Goal: Transaction & Acquisition: Subscribe to service/newsletter

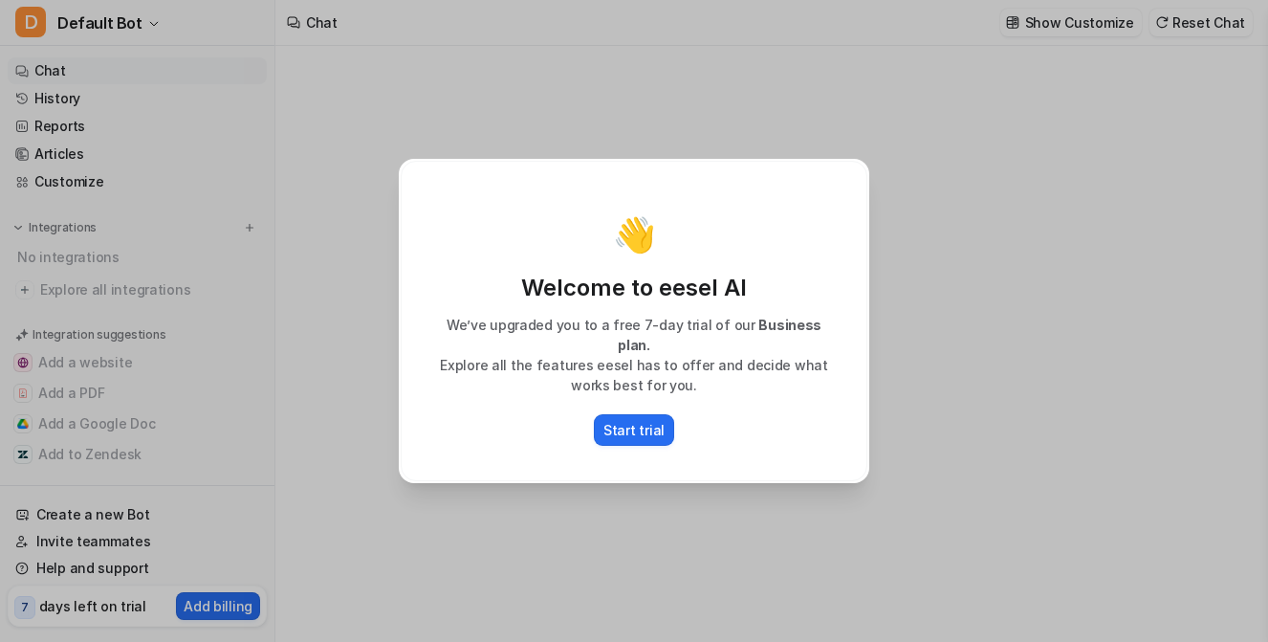
type textarea "**********"
click at [636, 423] on p "Start trial" at bounding box center [633, 430] width 61 height 20
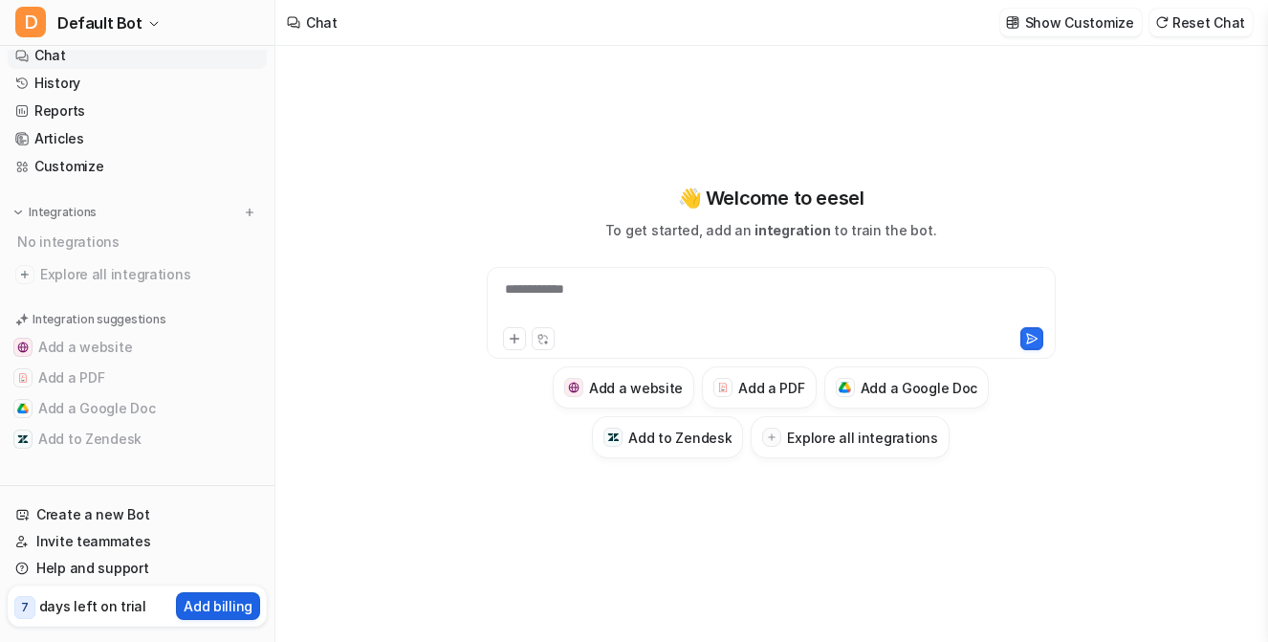
click at [239, 606] on p "Add billing" at bounding box center [218, 606] width 69 height 20
click at [826, 441] on h3 "Explore all integrations" at bounding box center [862, 437] width 150 height 20
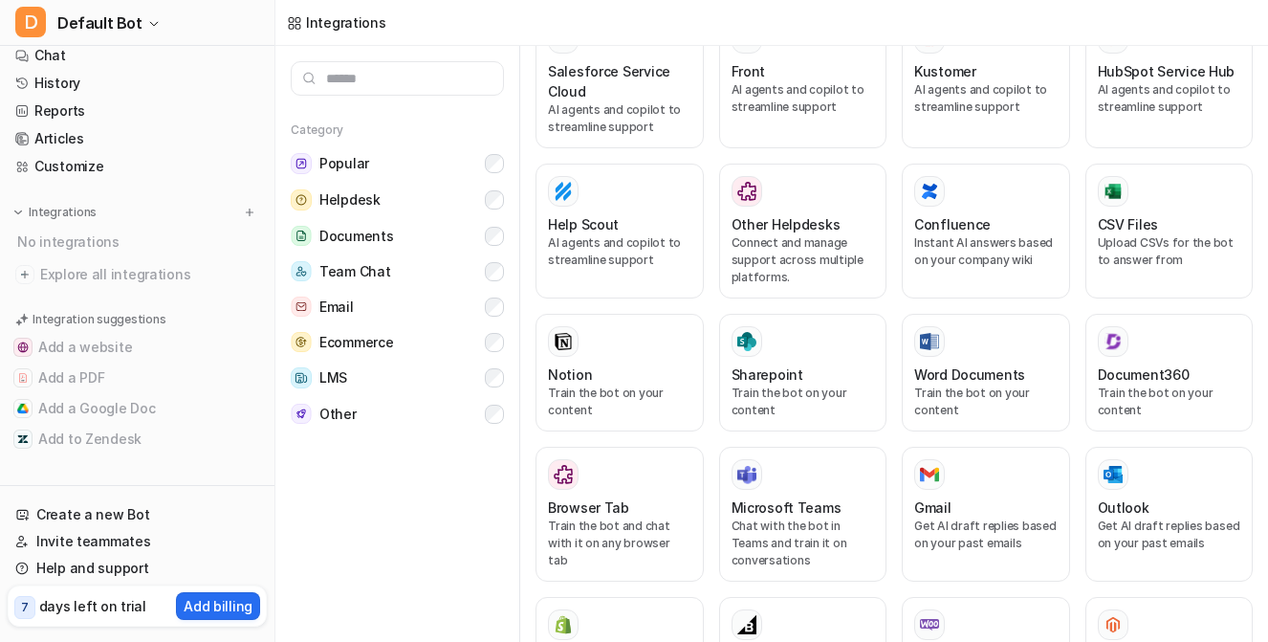
scroll to position [586, 0]
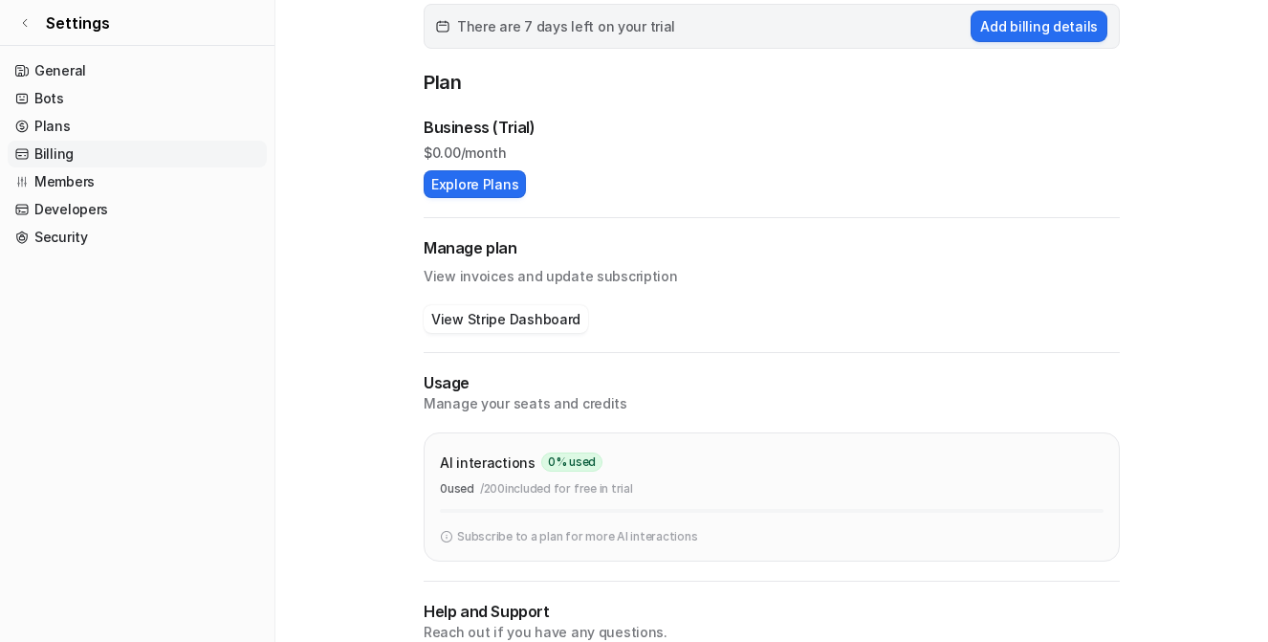
scroll to position [182, 0]
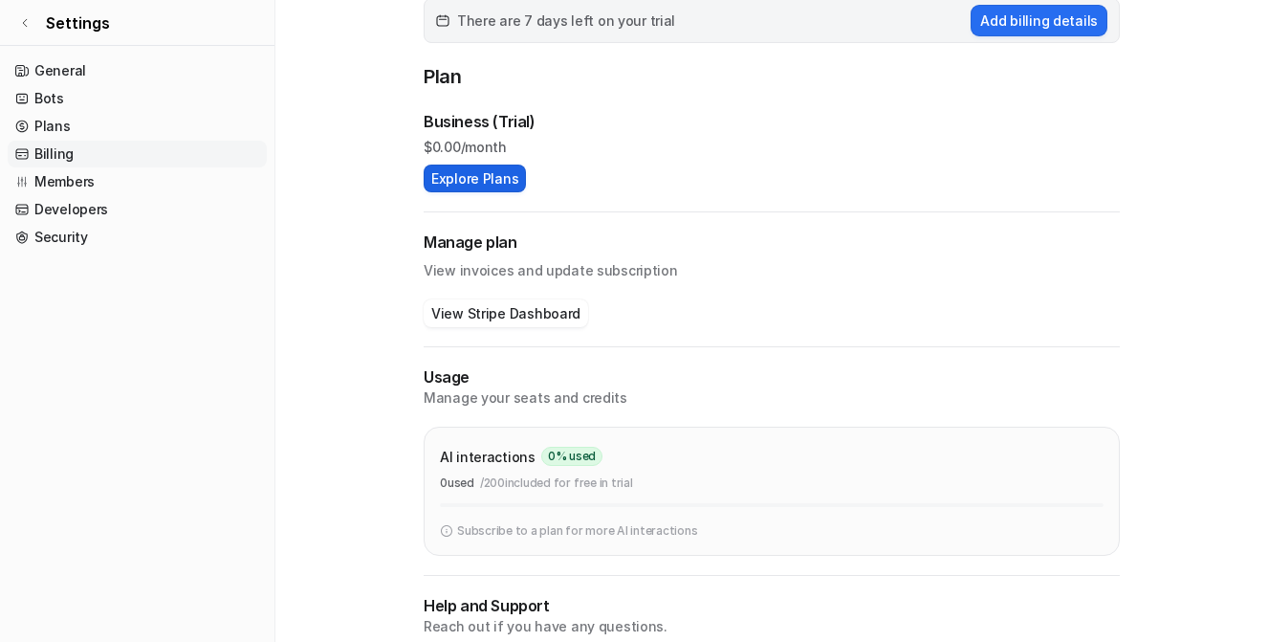
click at [471, 180] on button "Explore Plans" at bounding box center [475, 178] width 102 height 28
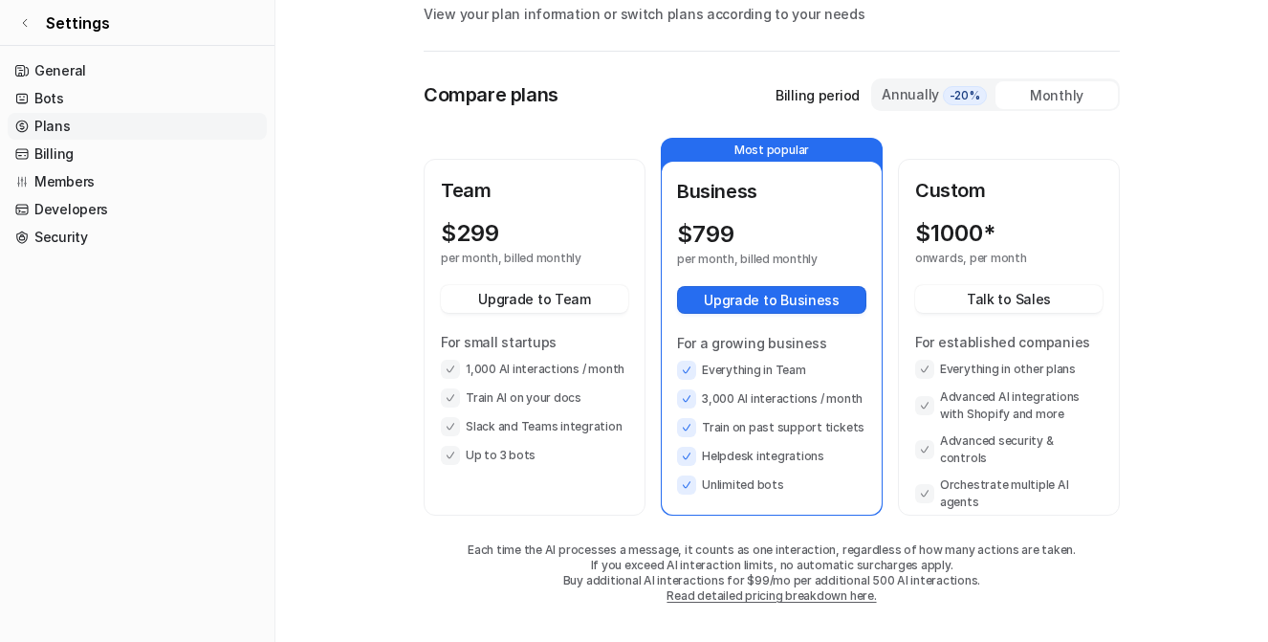
scroll to position [100, 0]
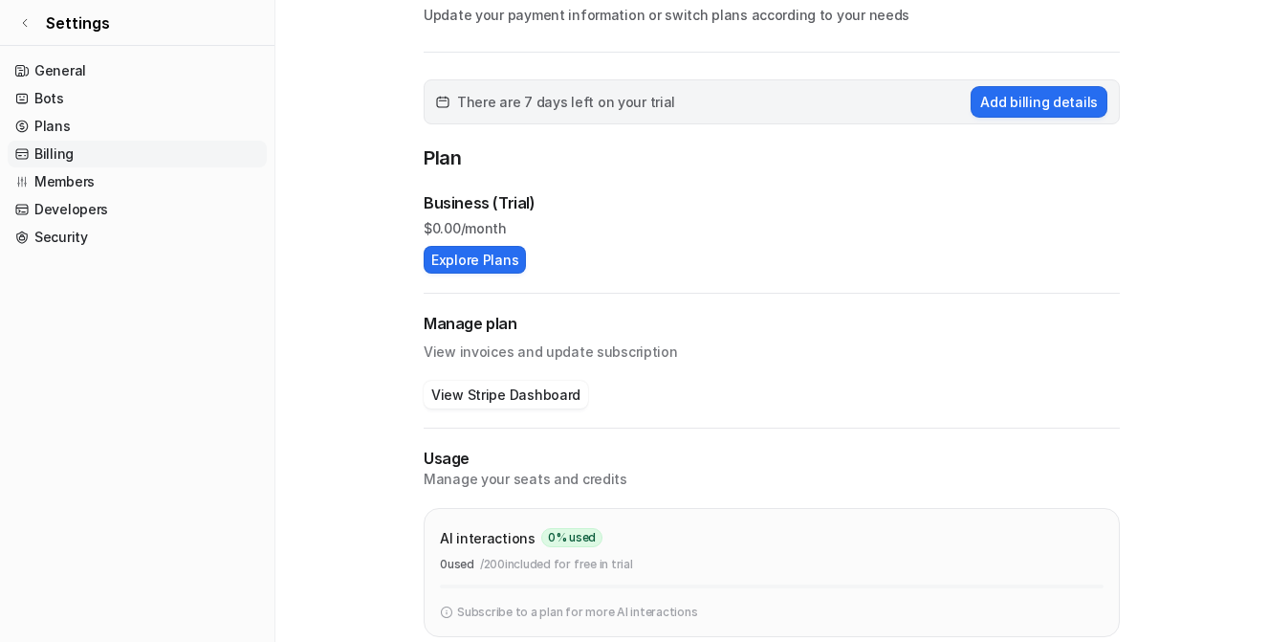
scroll to position [182, 0]
